Goal: Transaction & Acquisition: Obtain resource

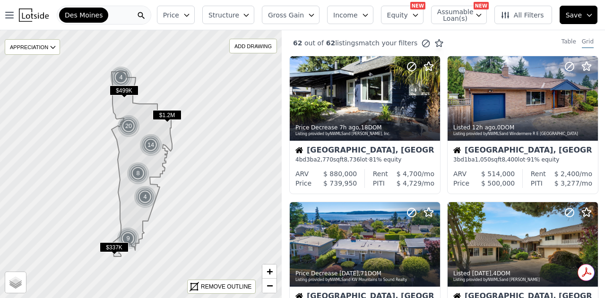
click at [315, 17] on icon "button" at bounding box center [312, 15] width 8 height 8
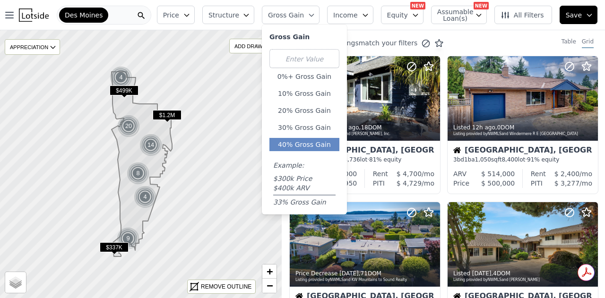
click at [316, 143] on button "40% Gross Gain" at bounding box center [304, 144] width 70 height 13
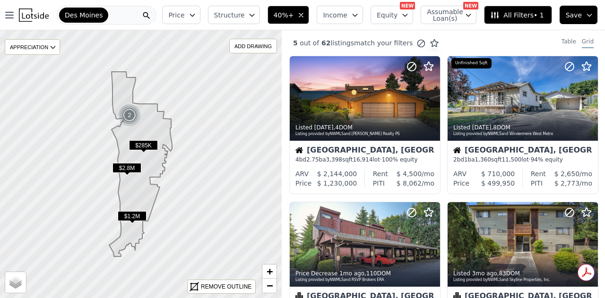
click at [260, 13] on button "Structure" at bounding box center [234, 15] width 52 height 18
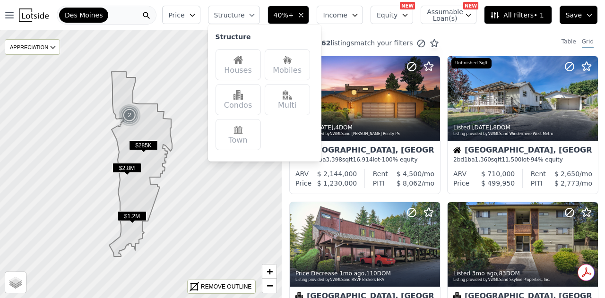
click at [261, 59] on div "Houses" at bounding box center [237, 64] width 45 height 31
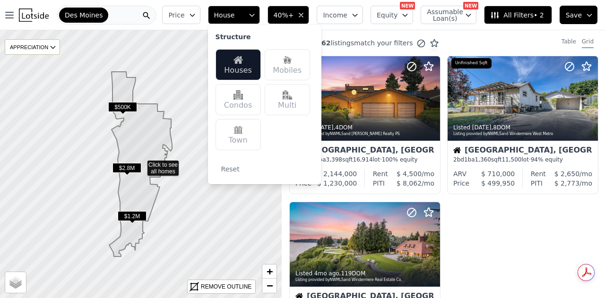
click at [200, 20] on button "Price" at bounding box center [181, 15] width 38 height 18
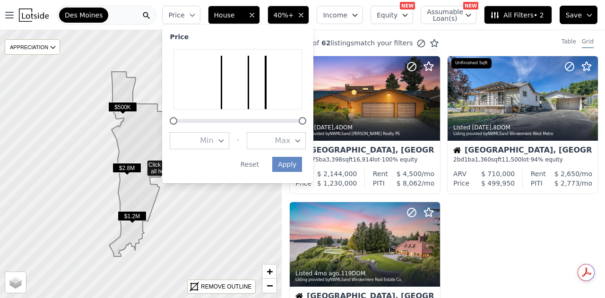
click at [306, 144] on button "Max" at bounding box center [276, 140] width 59 height 17
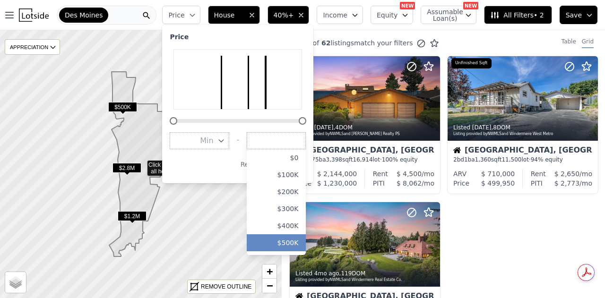
click at [301, 238] on button "$500K" at bounding box center [276, 242] width 59 height 17
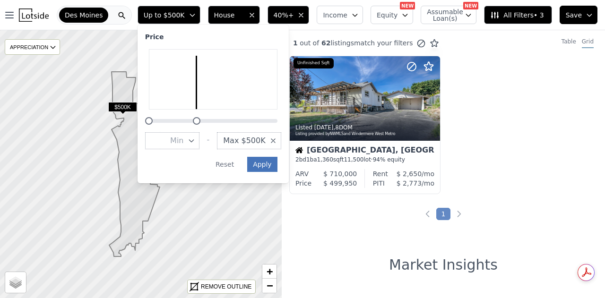
click at [277, 163] on button "Apply" at bounding box center [262, 164] width 30 height 15
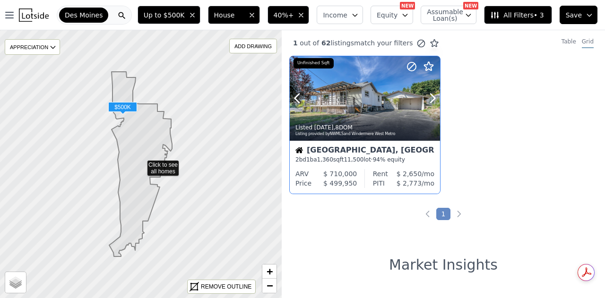
click at [361, 117] on div at bounding box center [365, 119] width 150 height 17
click at [305, 16] on icon "button" at bounding box center [301, 15] width 8 height 8
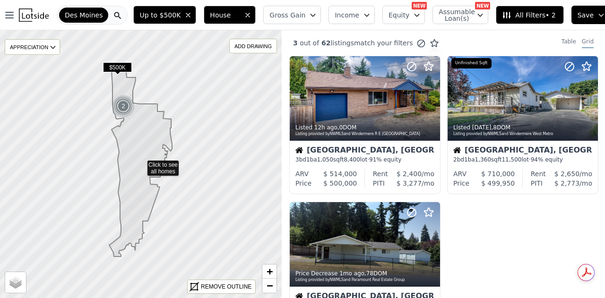
click at [305, 17] on button "Gross Gain" at bounding box center [292, 15] width 58 height 18
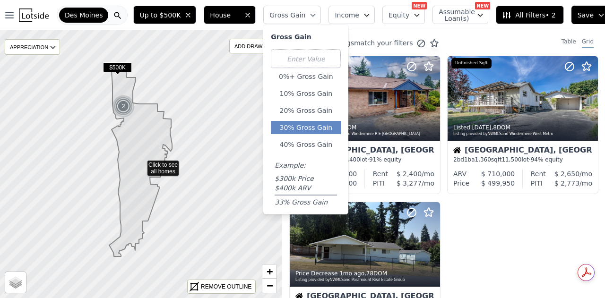
click at [308, 123] on button "30% Gross Gain" at bounding box center [306, 127] width 70 height 13
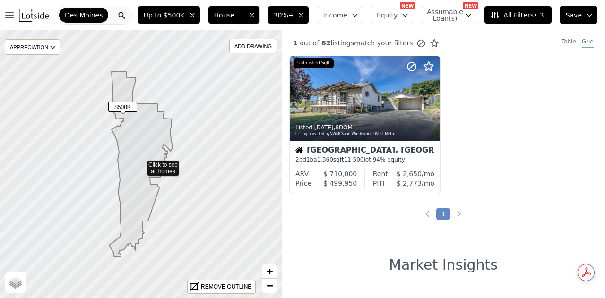
click at [305, 14] on icon "button" at bounding box center [301, 15] width 8 height 8
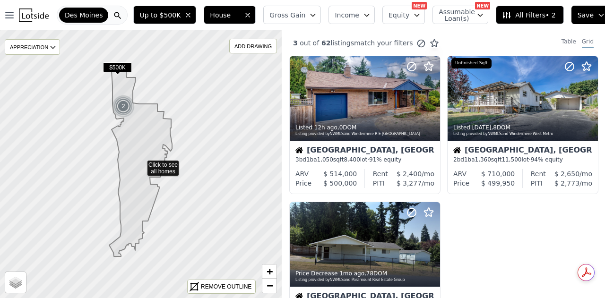
click at [311, 16] on icon "button" at bounding box center [313, 15] width 8 height 8
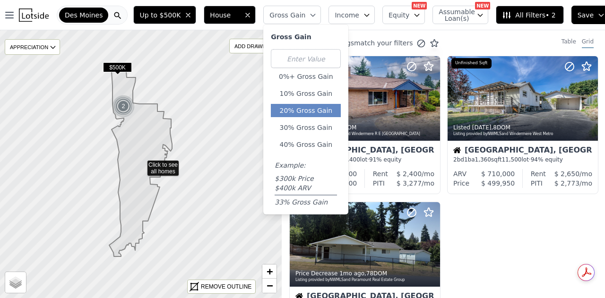
click at [304, 106] on button "20% Gross Gain" at bounding box center [306, 110] width 70 height 13
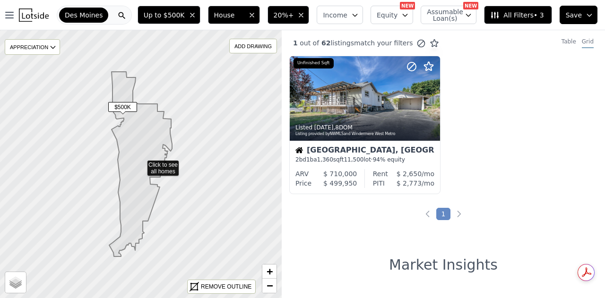
click at [309, 16] on button "20%+" at bounding box center [288, 15] width 42 height 18
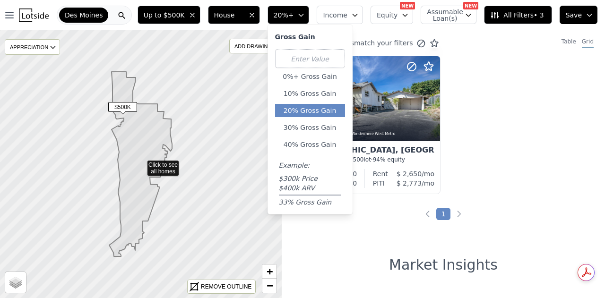
click at [303, 15] on icon "button" at bounding box center [301, 15] width 4 height 2
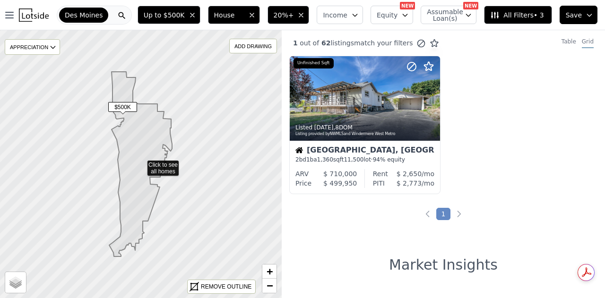
click at [303, 15] on icon "button" at bounding box center [301, 15] width 4 height 4
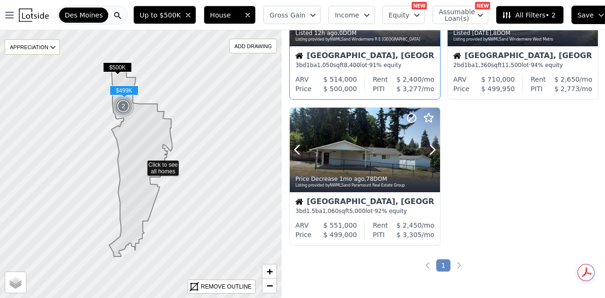
scroll to position [47, 0]
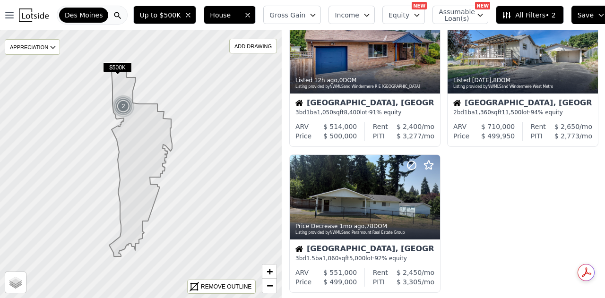
click at [189, 15] on icon "button" at bounding box center [188, 15] width 8 height 8
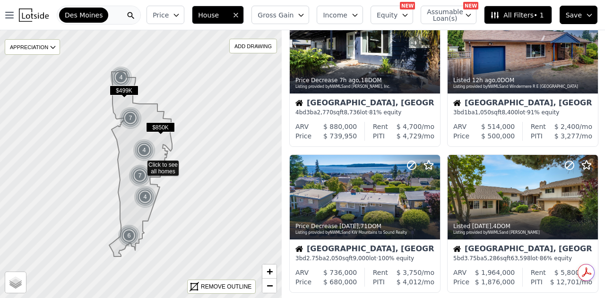
click at [180, 16] on icon "button" at bounding box center [176, 15] width 8 height 8
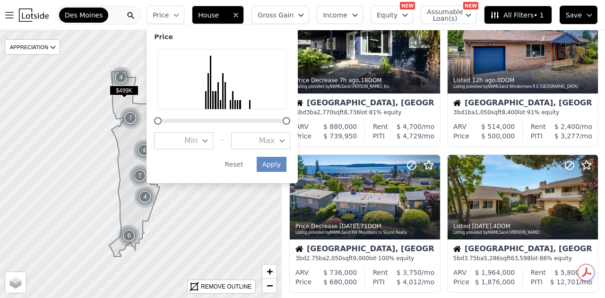
click at [286, 139] on icon "button" at bounding box center [282, 141] width 8 height 8
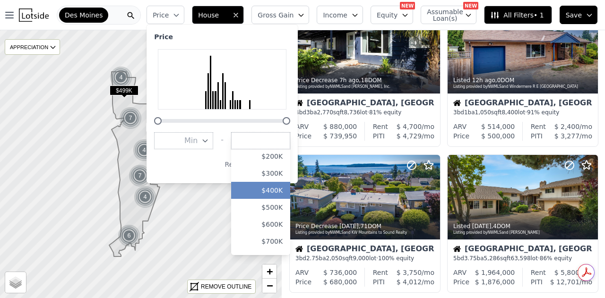
scroll to position [47, 0]
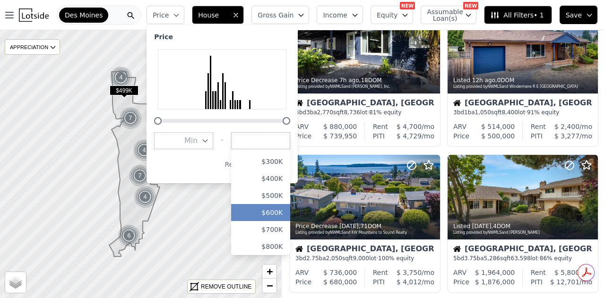
click at [287, 206] on button "$600K" at bounding box center [260, 212] width 59 height 17
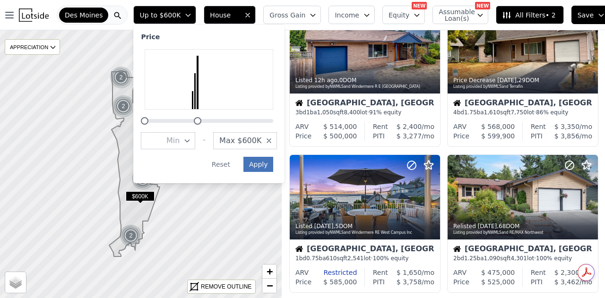
click at [270, 165] on button "Apply" at bounding box center [258, 164] width 30 height 15
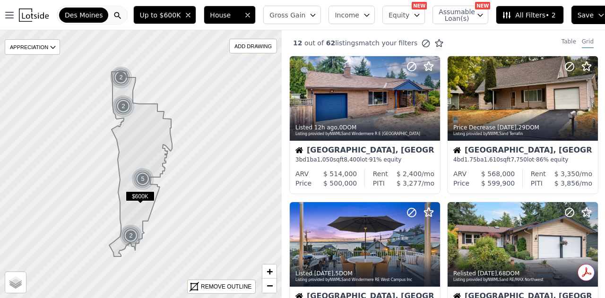
click at [309, 15] on icon "button" at bounding box center [313, 15] width 8 height 8
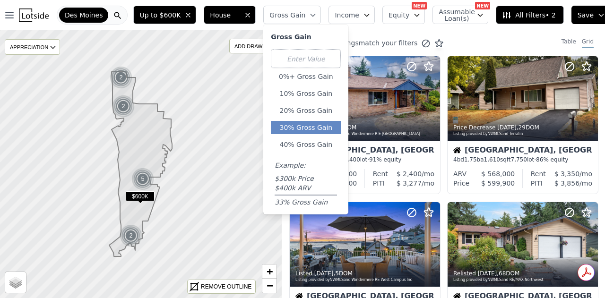
click at [298, 121] on button "30% Gross Gain" at bounding box center [306, 127] width 70 height 13
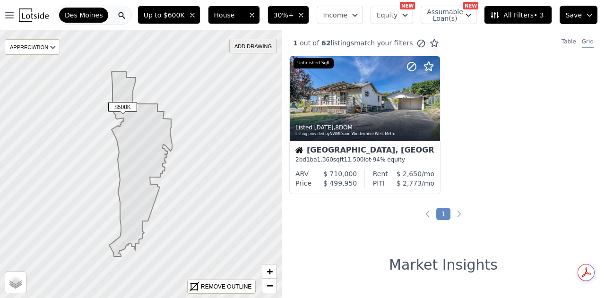
click at [247, 43] on div "ADD DRAWING" at bounding box center [253, 46] width 47 height 14
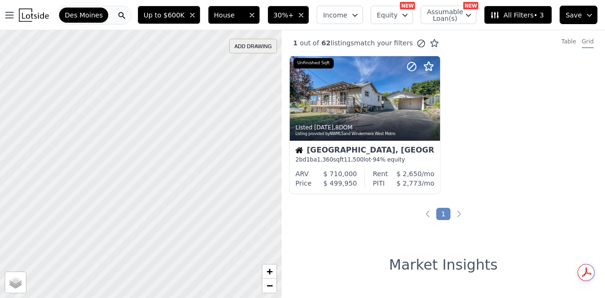
click at [255, 47] on div "ADD DRAWING" at bounding box center [253, 46] width 47 height 14
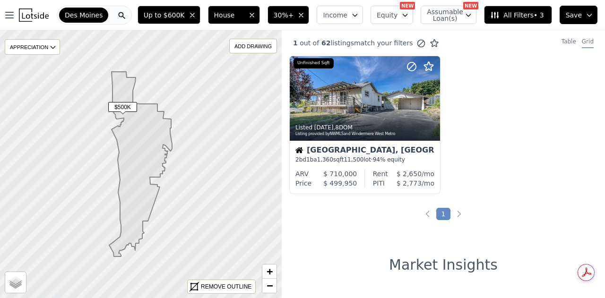
click at [107, 14] on div "Des Moines" at bounding box center [94, 15] width 75 height 19
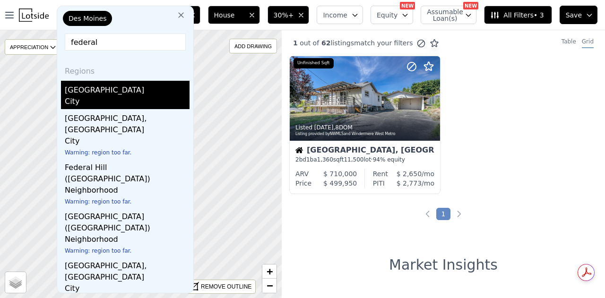
type input "federal"
click at [99, 94] on div "[GEOGRAPHIC_DATA]" at bounding box center [127, 88] width 125 height 15
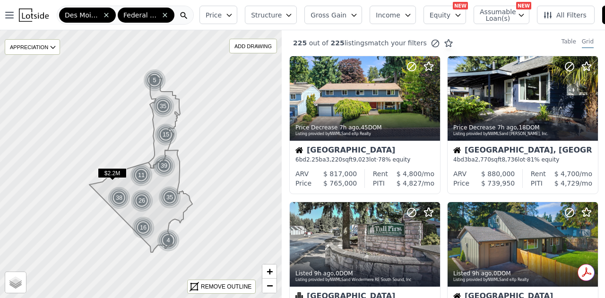
click at [350, 17] on icon "button" at bounding box center [354, 15] width 8 height 8
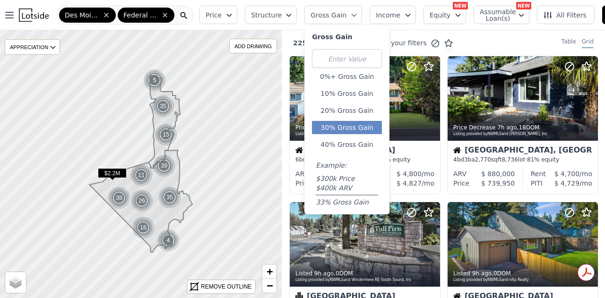
click at [338, 123] on button "30% Gross Gain" at bounding box center [347, 127] width 70 height 13
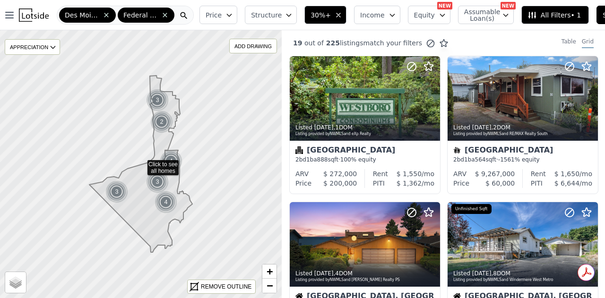
click at [286, 16] on icon "button" at bounding box center [288, 15] width 4 height 2
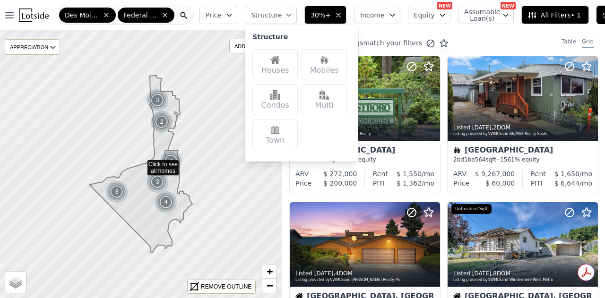
click at [277, 60] on div "Houses" at bounding box center [274, 64] width 45 height 31
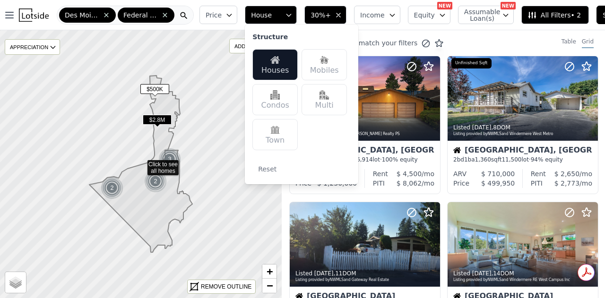
click at [225, 13] on icon "button" at bounding box center [229, 15] width 8 height 8
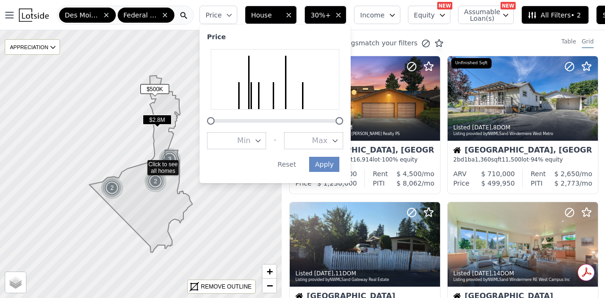
click at [331, 140] on icon "button" at bounding box center [335, 141] width 8 height 8
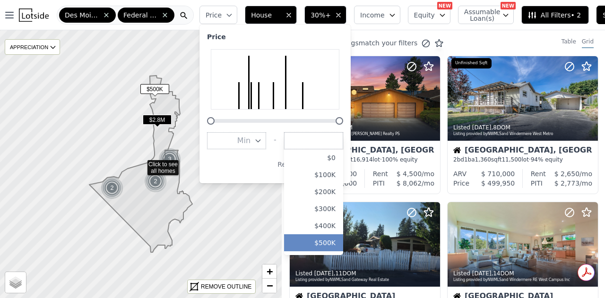
click at [324, 238] on button "$500K" at bounding box center [313, 242] width 59 height 17
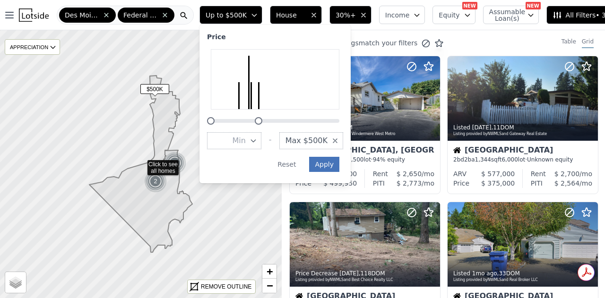
click at [326, 165] on button "Apply" at bounding box center [324, 164] width 30 height 15
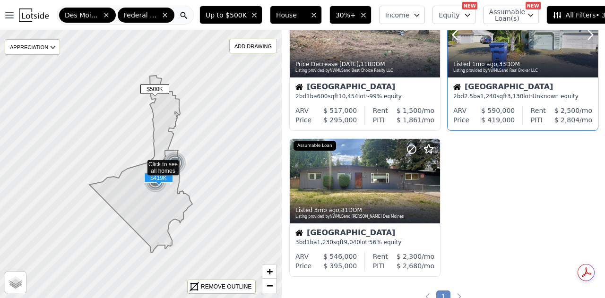
scroll to position [236, 0]
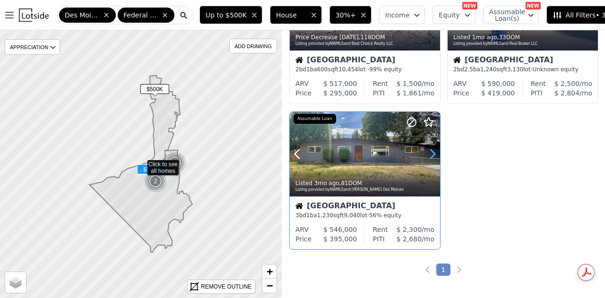
click at [432, 155] on icon at bounding box center [432, 153] width 15 height 15
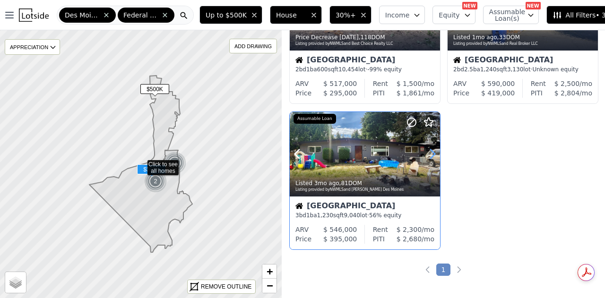
click at [433, 154] on icon at bounding box center [432, 153] width 15 height 15
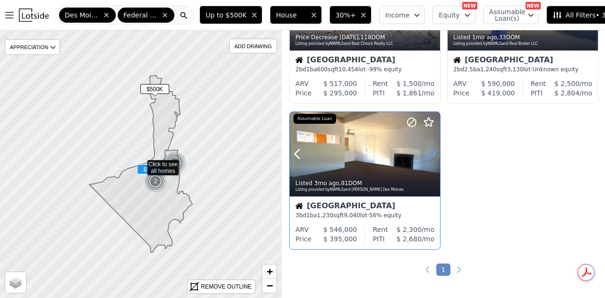
click at [433, 154] on icon at bounding box center [432, 153] width 15 height 15
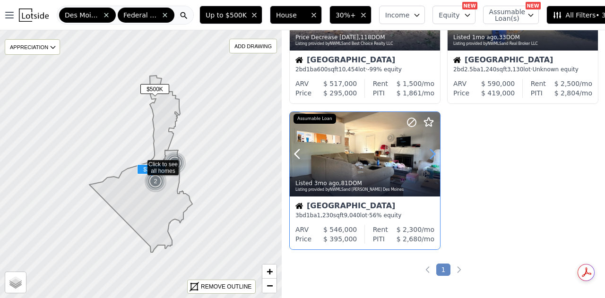
click at [433, 154] on icon at bounding box center [432, 153] width 15 height 15
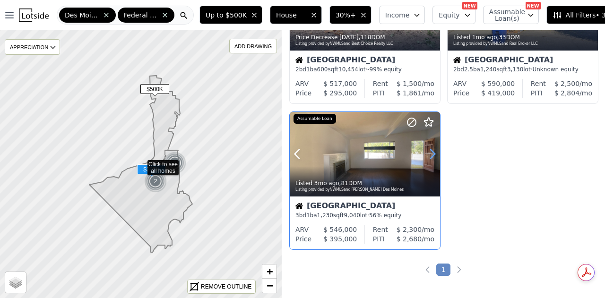
click at [433, 154] on icon at bounding box center [432, 153] width 15 height 15
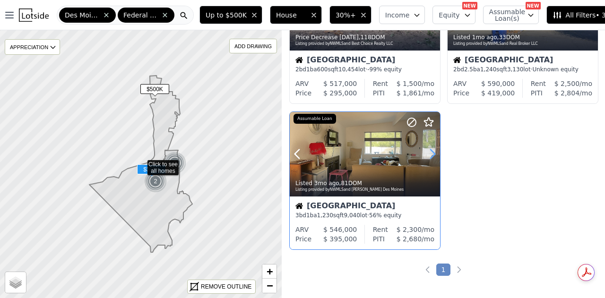
click at [433, 154] on icon at bounding box center [432, 153] width 15 height 15
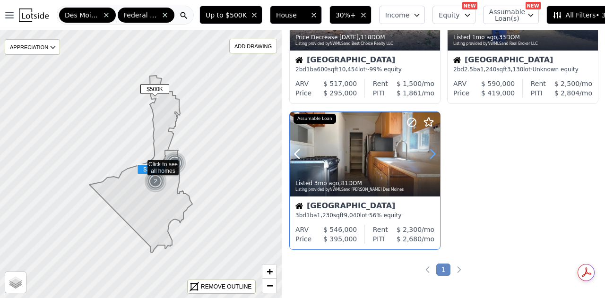
click at [433, 154] on icon at bounding box center [432, 153] width 15 height 15
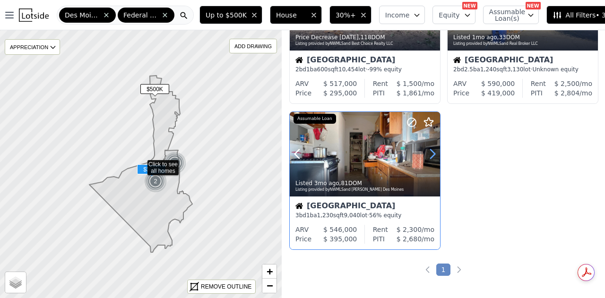
click at [433, 154] on icon at bounding box center [432, 153] width 15 height 15
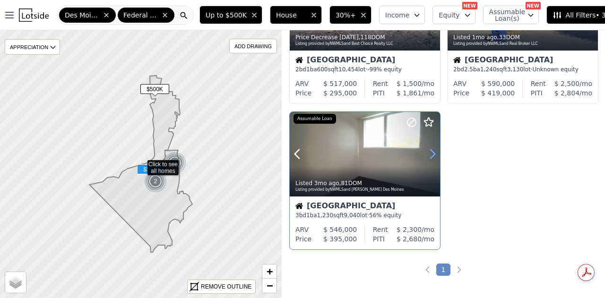
click at [433, 150] on icon at bounding box center [432, 153] width 15 height 15
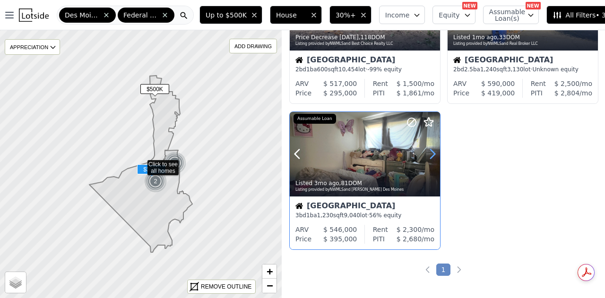
click at [433, 150] on icon at bounding box center [432, 153] width 15 height 15
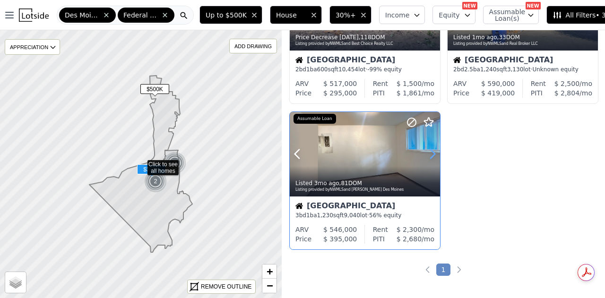
click at [433, 150] on icon at bounding box center [432, 153] width 15 height 15
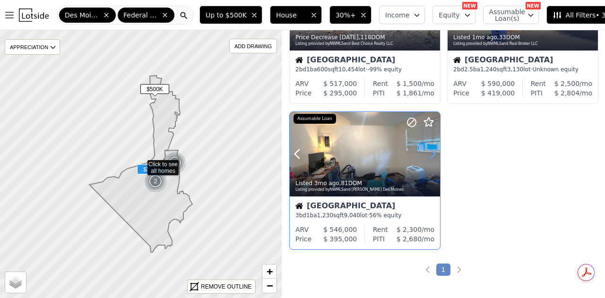
click at [433, 150] on icon at bounding box center [432, 153] width 15 height 15
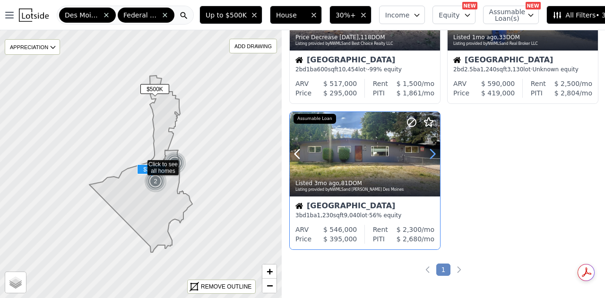
click at [433, 155] on icon at bounding box center [432, 154] width 4 height 9
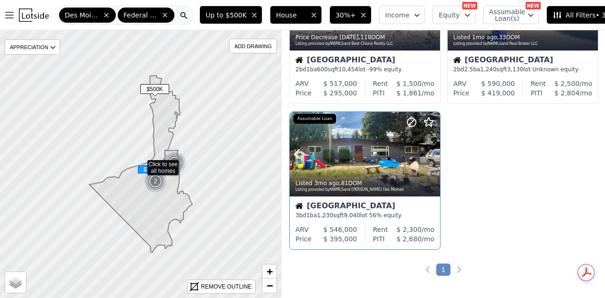
click at [433, 155] on icon at bounding box center [432, 154] width 4 height 9
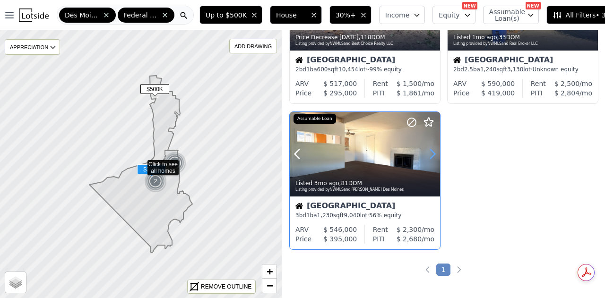
click at [433, 155] on icon at bounding box center [432, 154] width 4 height 9
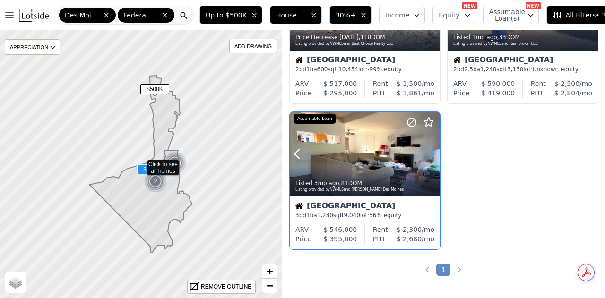
click at [433, 155] on icon at bounding box center [432, 154] width 4 height 9
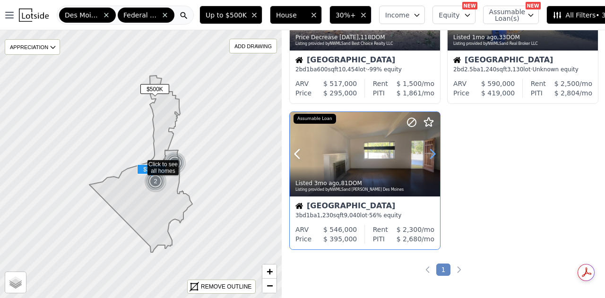
click at [433, 155] on icon at bounding box center [432, 154] width 4 height 9
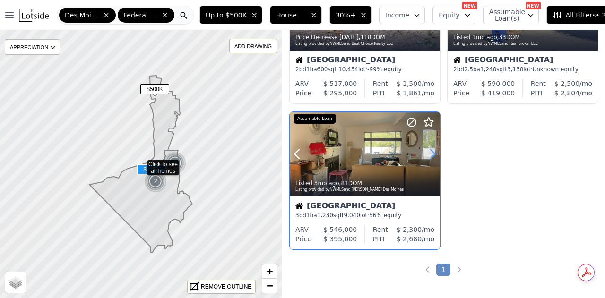
click at [433, 155] on icon at bounding box center [432, 154] width 4 height 9
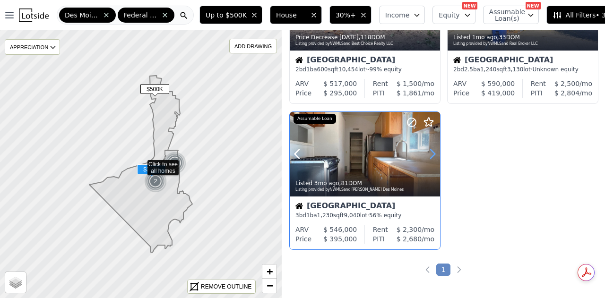
click at [433, 155] on icon at bounding box center [432, 154] width 4 height 9
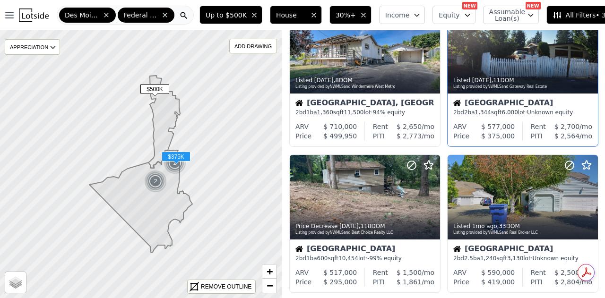
scroll to position [0, 0]
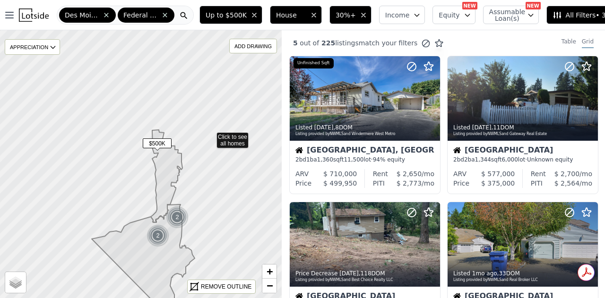
drag, startPoint x: 208, startPoint y: 80, endPoint x: 210, endPoint y: 135, distance: 54.4
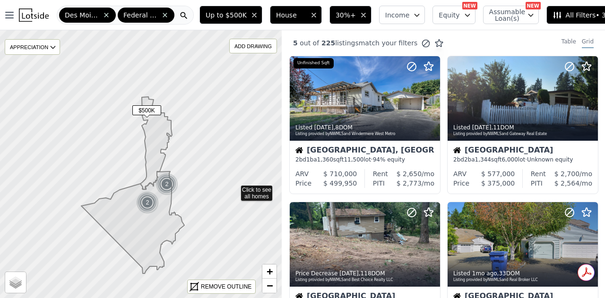
drag, startPoint x: 245, startPoint y: 223, endPoint x: 232, endPoint y: 177, distance: 47.0
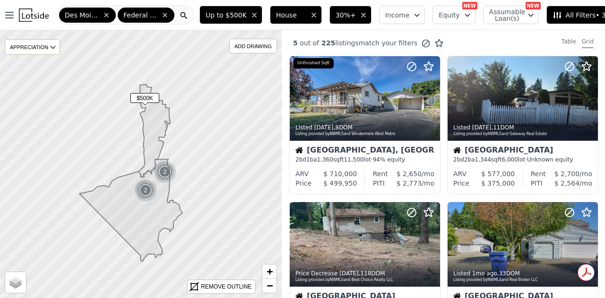
click at [179, 14] on icon at bounding box center [183, 15] width 9 height 9
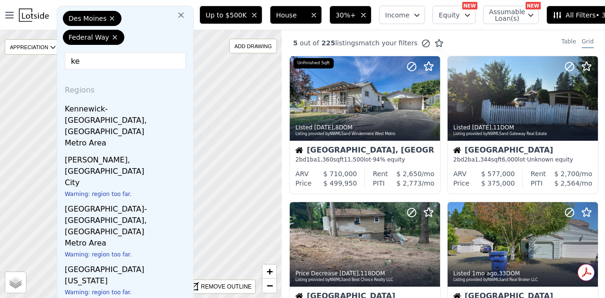
type input "k"
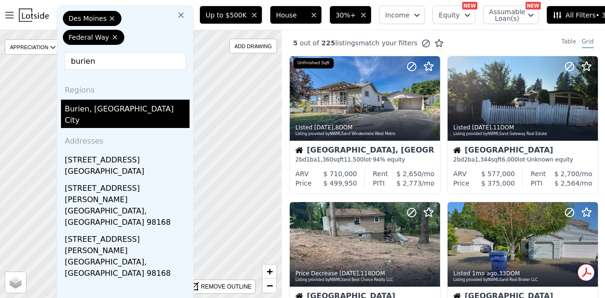
type input "burien"
click at [95, 109] on div "Burien, [GEOGRAPHIC_DATA]" at bounding box center [127, 107] width 125 height 15
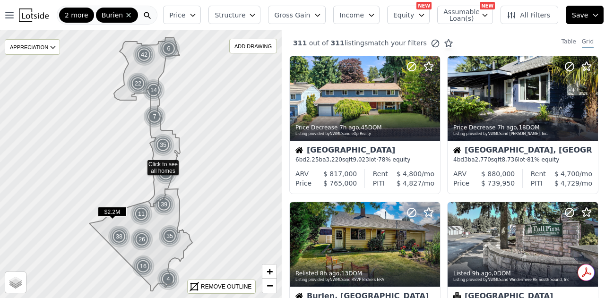
click at [139, 14] on div "2 more Burien" at bounding box center [107, 15] width 101 height 19
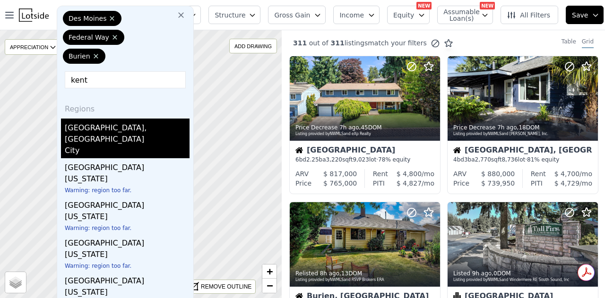
type input "kent"
click at [108, 124] on div "[GEOGRAPHIC_DATA], [GEOGRAPHIC_DATA]" at bounding box center [127, 132] width 125 height 26
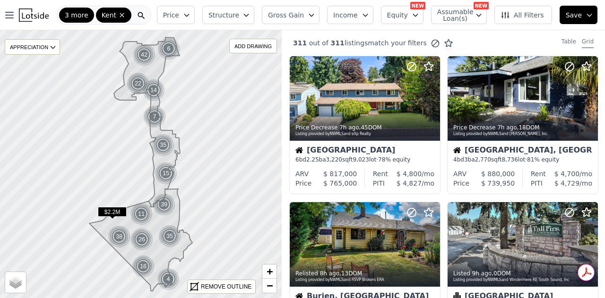
click at [144, 16] on div "3 more Kent" at bounding box center [104, 15] width 94 height 19
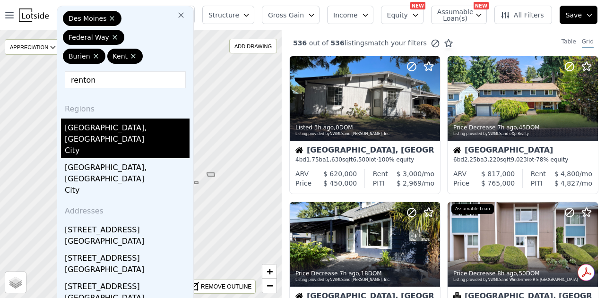
type input "renton"
click at [89, 145] on div "City" at bounding box center [127, 151] width 125 height 13
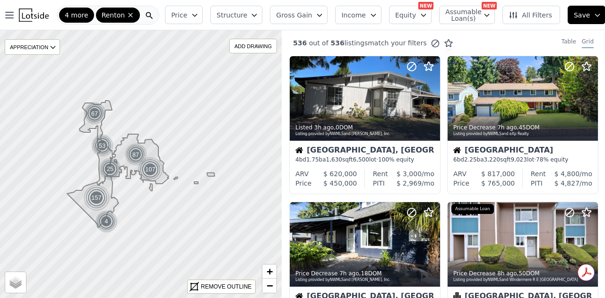
click at [198, 14] on icon "button" at bounding box center [195, 15] width 8 height 8
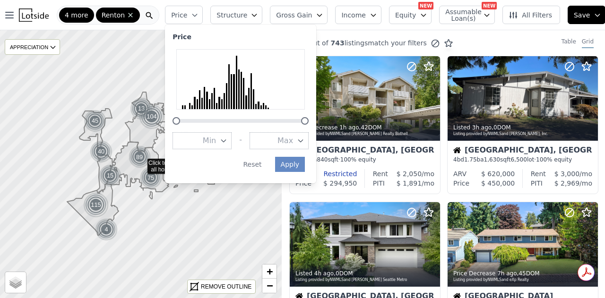
click at [304, 138] on icon "button" at bounding box center [301, 141] width 8 height 8
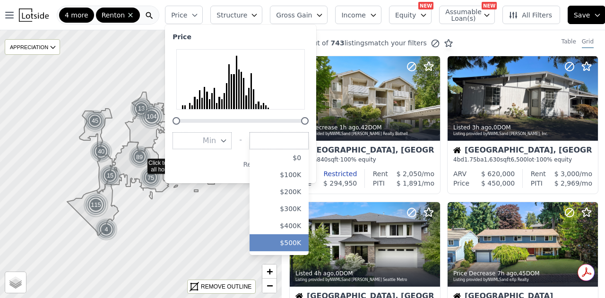
click at [296, 237] on button "$500K" at bounding box center [278, 242] width 59 height 17
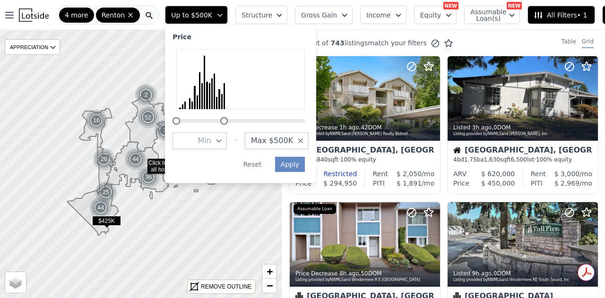
click at [263, 13] on button "Structure" at bounding box center [261, 15] width 52 height 18
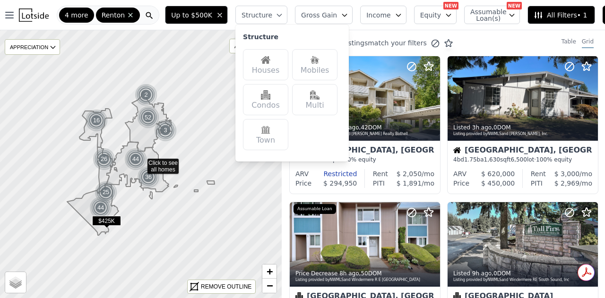
click at [260, 72] on div "Houses" at bounding box center [265, 64] width 45 height 31
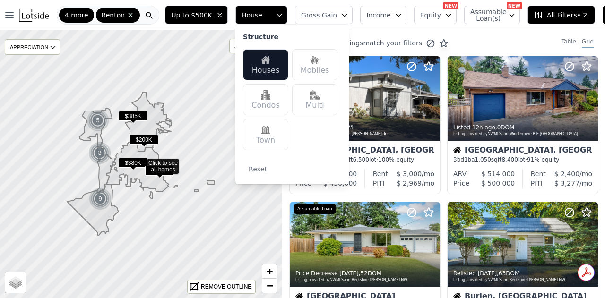
click at [325, 17] on button "Gross Gain" at bounding box center [324, 15] width 58 height 18
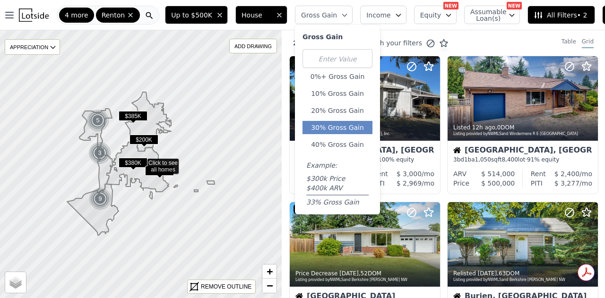
click at [323, 123] on button "30% Gross Gain" at bounding box center [337, 127] width 70 height 13
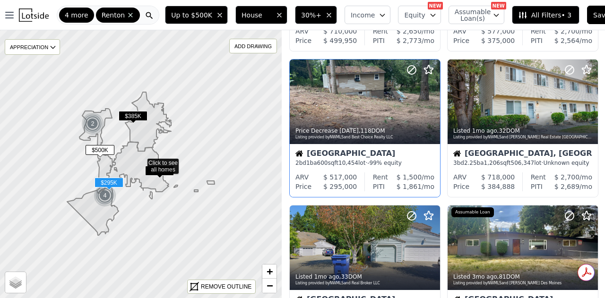
scroll to position [236, 0]
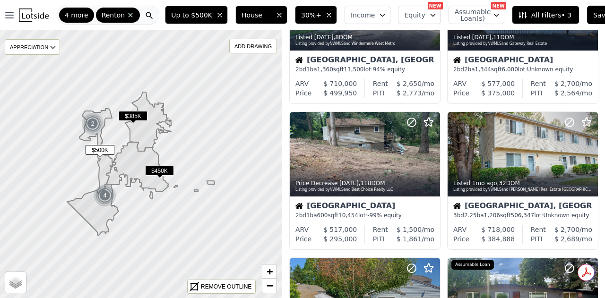
click at [218, 14] on icon "button" at bounding box center [220, 15] width 4 height 4
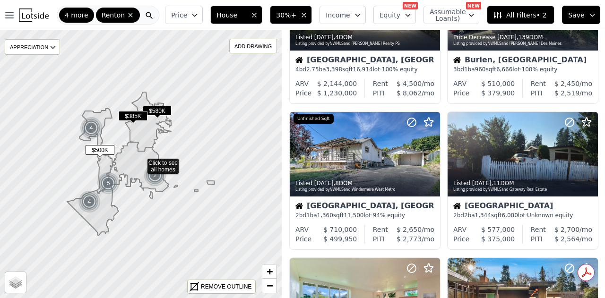
scroll to position [382, 0]
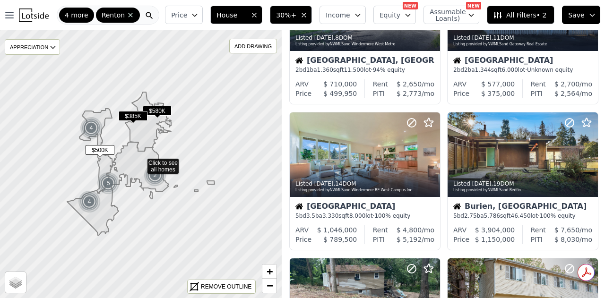
click at [197, 16] on icon "button" at bounding box center [195, 15] width 4 height 2
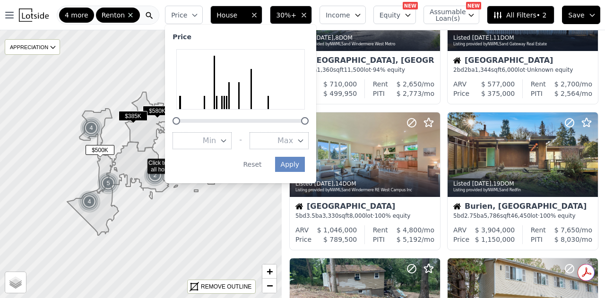
click at [304, 138] on icon "button" at bounding box center [301, 141] width 8 height 8
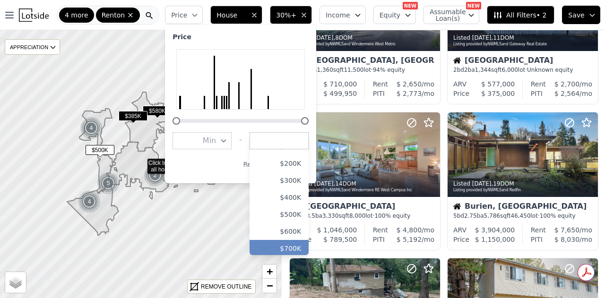
scroll to position [47, 0]
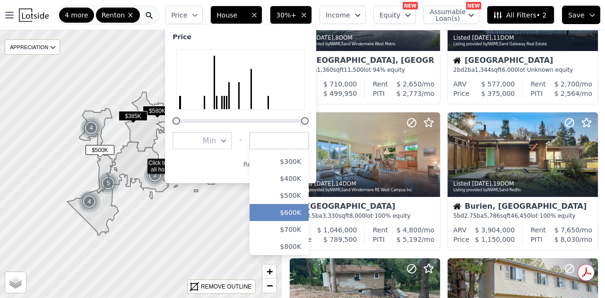
click at [304, 212] on button "$600K" at bounding box center [278, 212] width 59 height 17
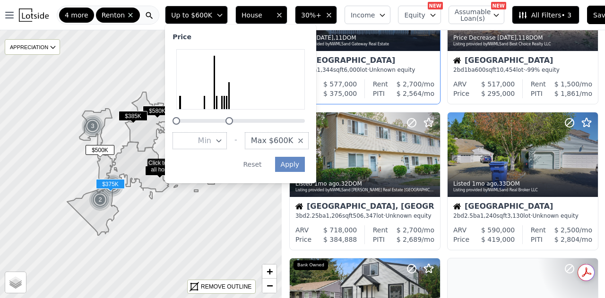
scroll to position [236, 0]
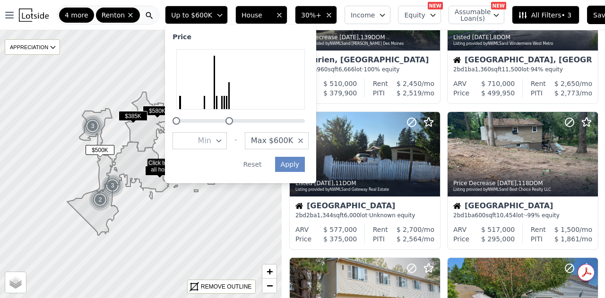
click at [193, 8] on button "Up to $600K" at bounding box center [196, 15] width 63 height 18
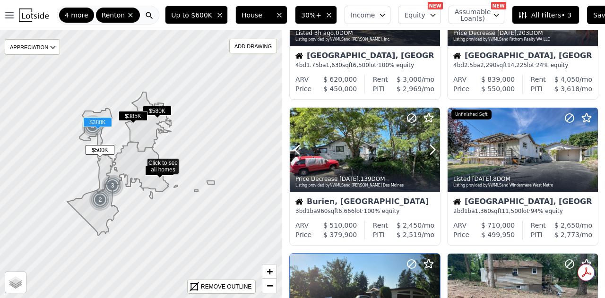
scroll to position [0, 0]
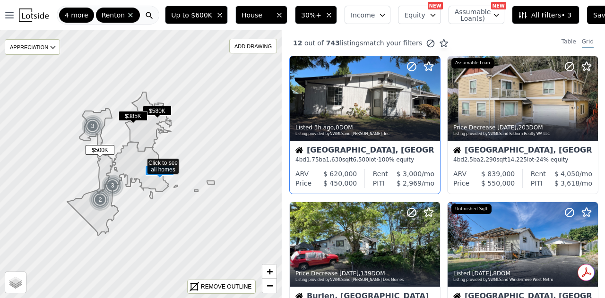
click at [371, 115] on div at bounding box center [365, 119] width 150 height 17
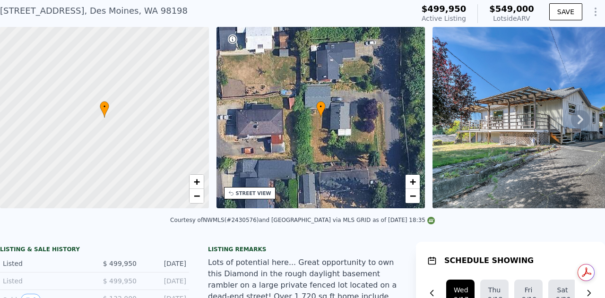
scroll to position [3, 0]
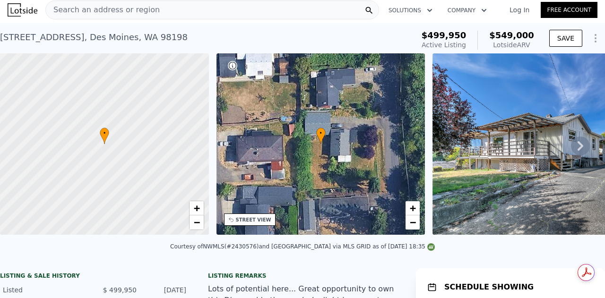
click at [573, 145] on icon at bounding box center [580, 146] width 19 height 19
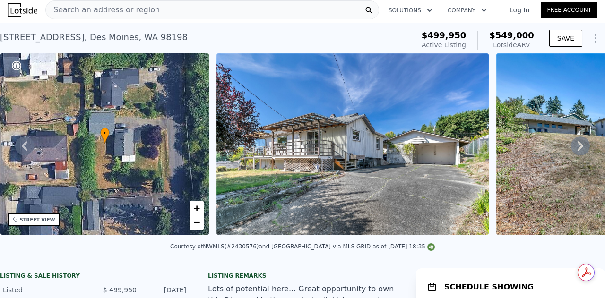
click at [573, 145] on icon at bounding box center [580, 146] width 19 height 19
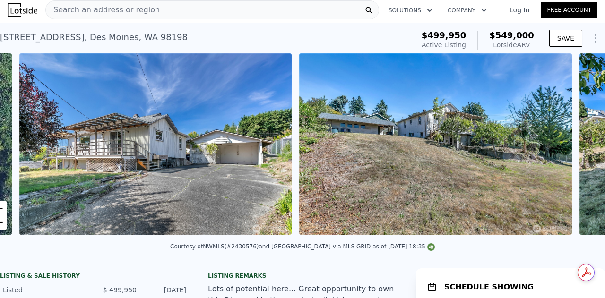
scroll to position [0, 432]
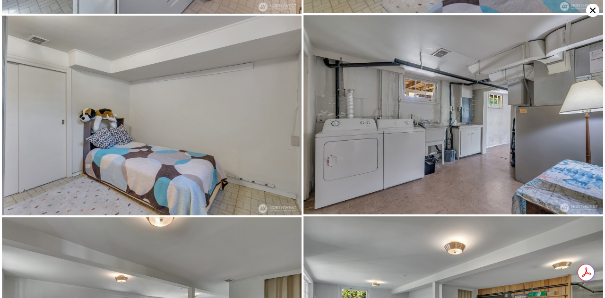
scroll to position [1991, 0]
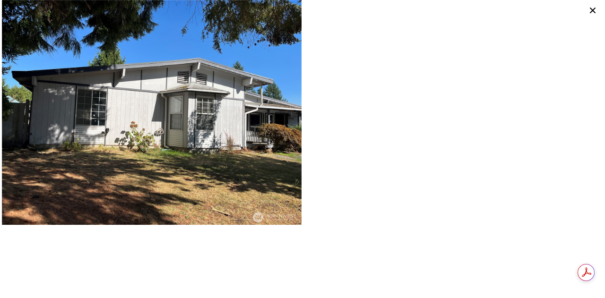
click at [591, 8] on icon at bounding box center [592, 10] width 13 height 13
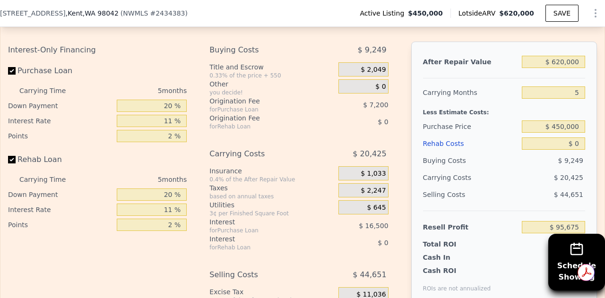
scroll to position [1508, 0]
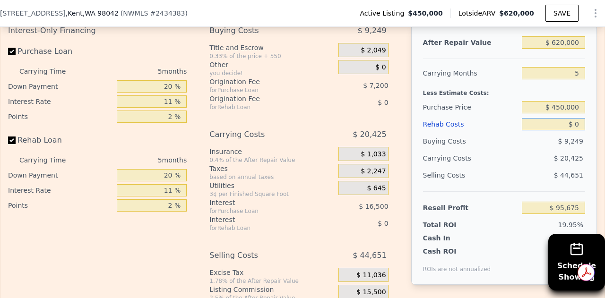
click at [565, 130] on input "$ 0" at bounding box center [553, 124] width 63 height 12
click at [571, 130] on input "$ 0" at bounding box center [553, 124] width 63 height 12
type input "$ 12"
type input "$ 95,663"
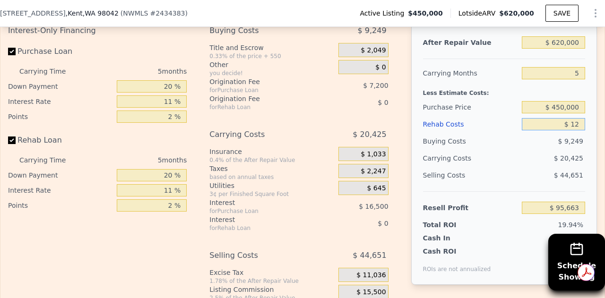
type input "$ 120"
type input "$ 95,548"
type input "$ 120,000"
type input "-$ 30,645"
type input "$ 120,000"
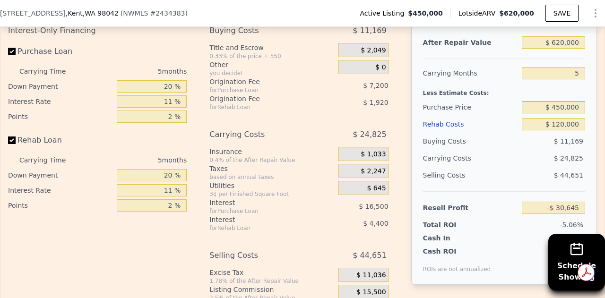
click at [565, 113] on input "$ 450,000" at bounding box center [553, 107] width 63 height 12
click at [571, 79] on input "5" at bounding box center [553, 73] width 63 height 12
type input "7"
type input "-$ 40,574"
type input "7"
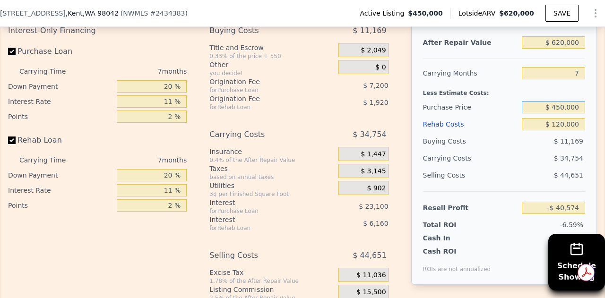
click at [567, 113] on input "$ 450,000" at bounding box center [553, 107] width 63 height 12
click at [560, 214] on input "-$ 40,574" at bounding box center [553, 208] width 63 height 12
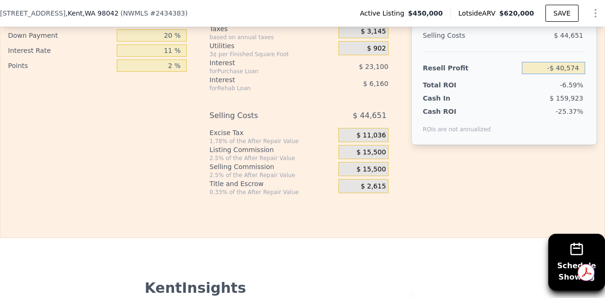
scroll to position [1650, 0]
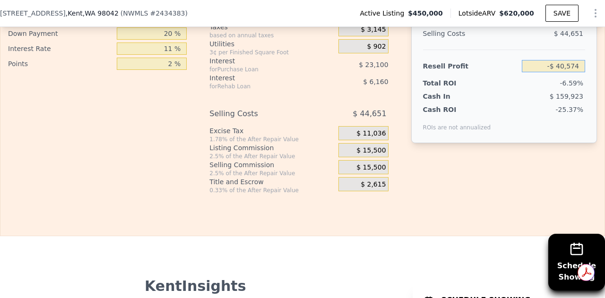
click at [559, 72] on input "-$ 40,574" at bounding box center [553, 66] width 63 height 12
type input "$ 60,000"
click at [524, 88] on div "-6.59%" at bounding box center [535, 82] width 99 height 9
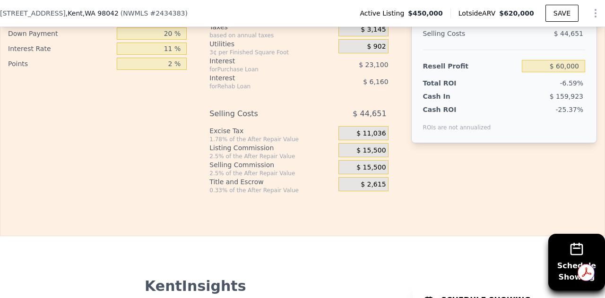
type input "$ 356,065"
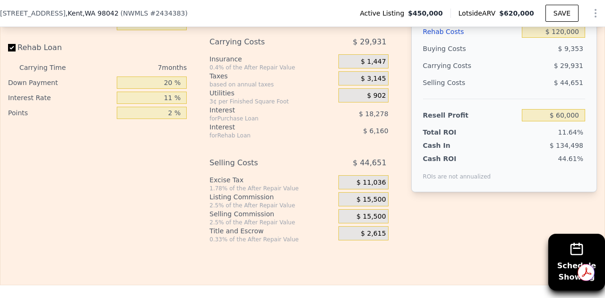
scroll to position [1603, 0]
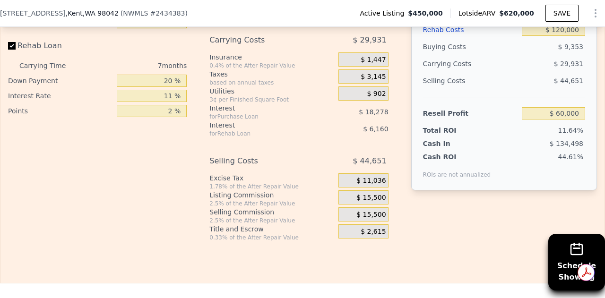
click at [365, 202] on span "$ 15,500" at bounding box center [370, 198] width 29 height 9
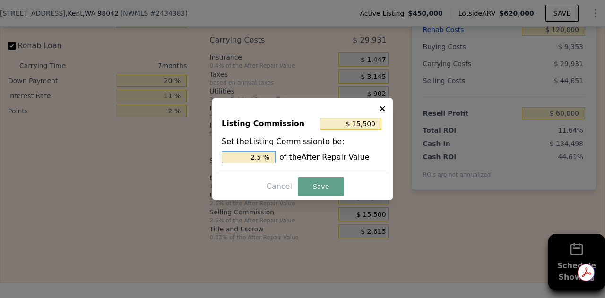
click at [264, 157] on input "2.5 %" at bounding box center [249, 157] width 54 height 12
type input "$ 155,000"
type input "25 %"
type input "$ 31,000"
type input "5 %"
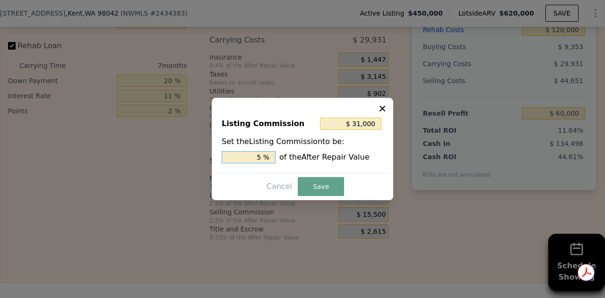
type input "$ 3,100"
type input "0.5 %"
click at [317, 186] on button "Save" at bounding box center [321, 186] width 46 height 19
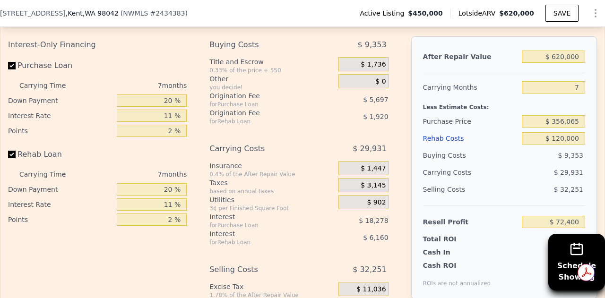
scroll to position [1508, 0]
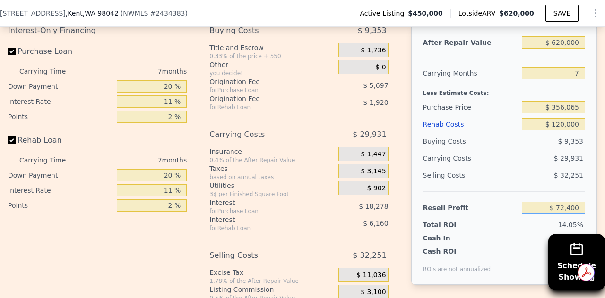
click at [566, 214] on input "$ 72,400" at bounding box center [553, 208] width 63 height 12
type input "$ 60,000"
click at [554, 179] on span "$ 32,251" at bounding box center [568, 176] width 29 height 8
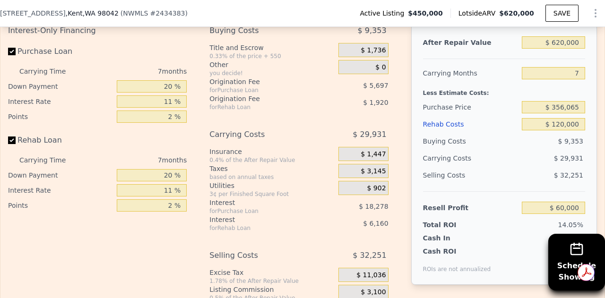
type input "$ 367,647"
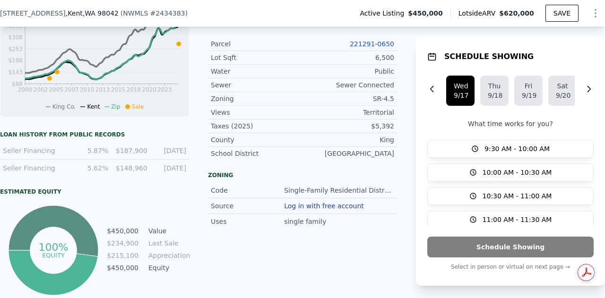
scroll to position [469, 0]
